Goal: Information Seeking & Learning: Find specific fact

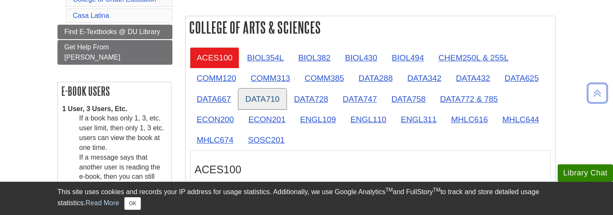
scroll to position [211, 0]
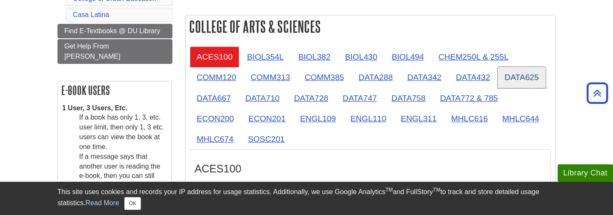
click at [515, 77] on link "DATA625" at bounding box center [521, 77] width 48 height 21
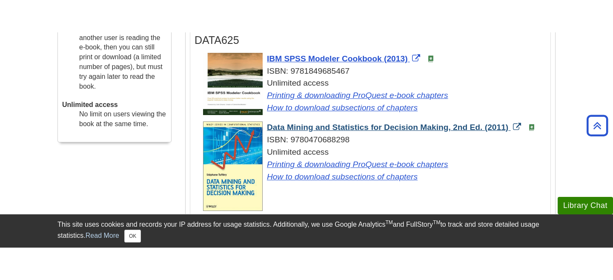
scroll to position [377, 0]
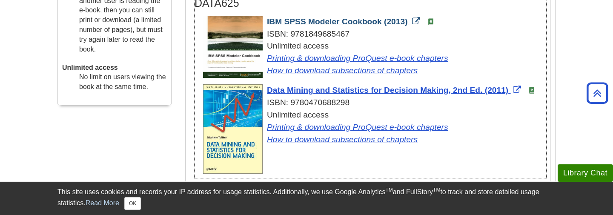
drag, startPoint x: 353, startPoint y: 100, endPoint x: 268, endPoint y: 20, distance: 116.8
click at [268, 20] on ul "IBM SPSS Modeler Cookbook (2013) ISBN: 9781849685467 Unlimited access Printing …" at bounding box center [369, 96] width 351 height 164
copy ul "IBM SPSS Modeler Cookbook (2013) ISBN: 9781849685467 Unlimited access Printing …"
click at [479, 40] on div "Unlimited access Printing & downloading ProQuest e-book chapters How to downloa…" at bounding box center [374, 58] width 343 height 37
click at [440, 97] on div "ISBN: 9780470688298" at bounding box center [374, 103] width 343 height 12
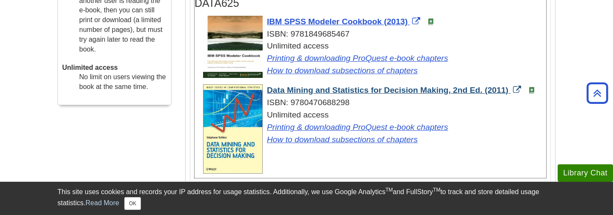
click at [334, 90] on span "Data Mining and Statistics for Decision Making, 2nd Ed. (2011)" at bounding box center [387, 90] width 241 height 9
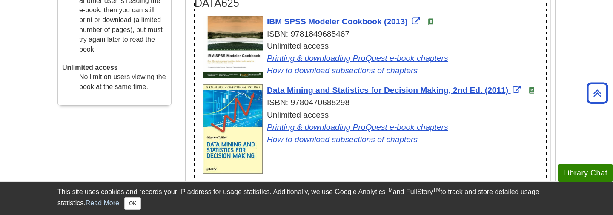
drag, startPoint x: 353, startPoint y: 102, endPoint x: 292, endPoint y: 102, distance: 61.3
click at [292, 102] on div "ISBN: 9780470688298" at bounding box center [374, 103] width 343 height 12
copy div "9780470688298"
click at [448, 109] on div "Unlimited access Printing & downloading ProQuest e-book chapters How to downloa…" at bounding box center [374, 127] width 343 height 37
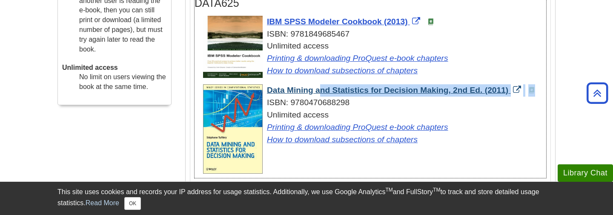
drag, startPoint x: 485, startPoint y: 94, endPoint x: 268, endPoint y: 90, distance: 216.6
click at [268, 90] on div "Data Mining and Statistics for Decision Making, 2nd Ed. (2011) ISBN: 9780470688…" at bounding box center [374, 114] width 343 height 61
copy div "Data Mining and Statistics for Decision Making, 2nd Ed. (2011)"
click at [338, 88] on span "Data Mining and Statistics for Decision Making, 2nd Ed. (2011)" at bounding box center [387, 90] width 241 height 9
